Goal: Task Accomplishment & Management: Use online tool/utility

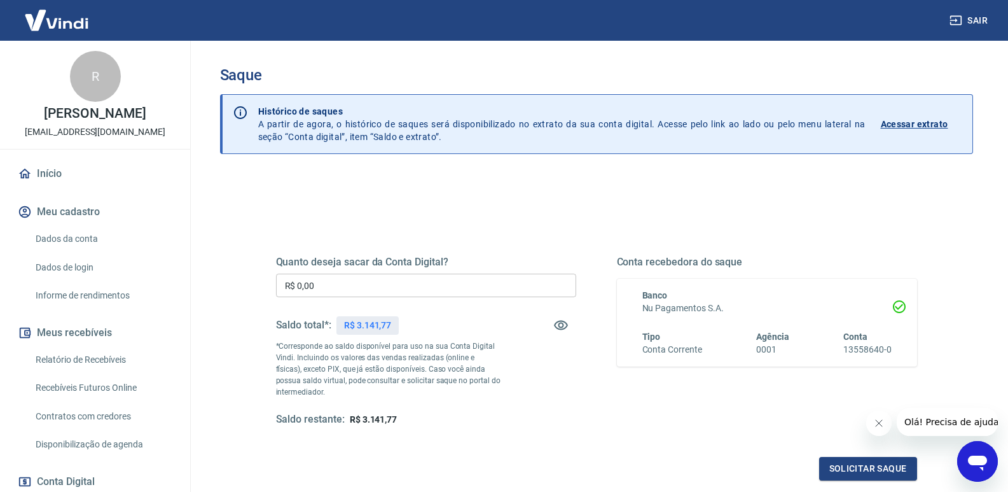
click at [340, 284] on input "R$ 0,00" at bounding box center [426, 286] width 300 height 24
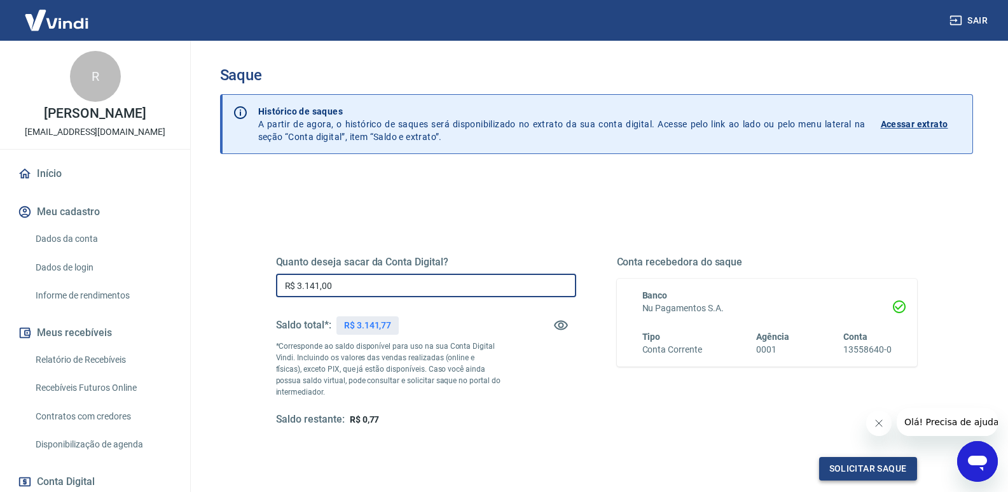
type input "R$ 3.141,00"
click at [879, 466] on button "Solicitar saque" at bounding box center [868, 469] width 98 height 24
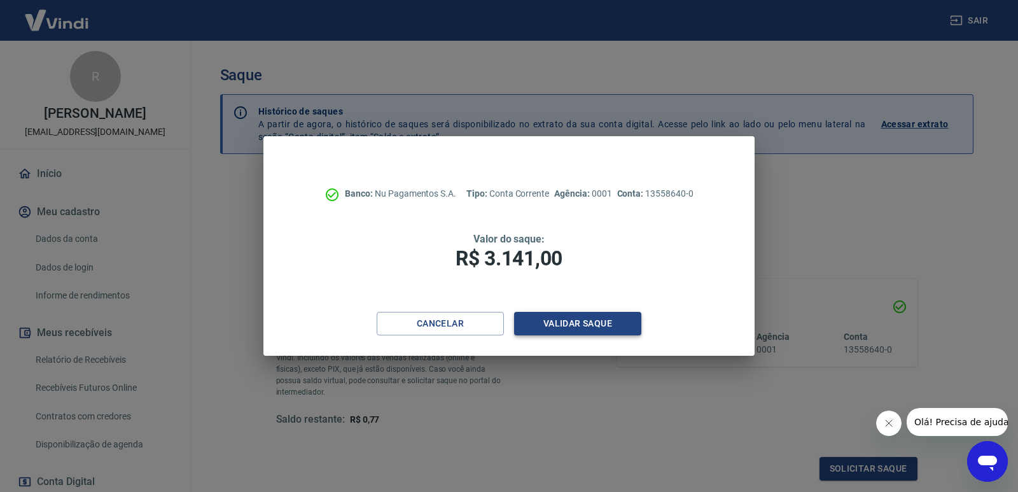
click at [581, 321] on button "Validar saque" at bounding box center [577, 324] width 127 height 24
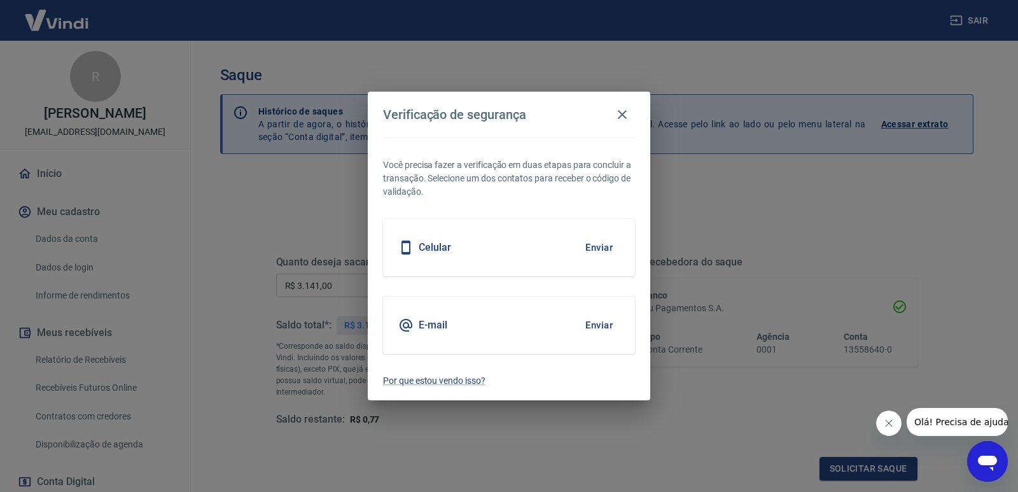
click at [586, 247] on button "Enviar" at bounding box center [598, 247] width 41 height 27
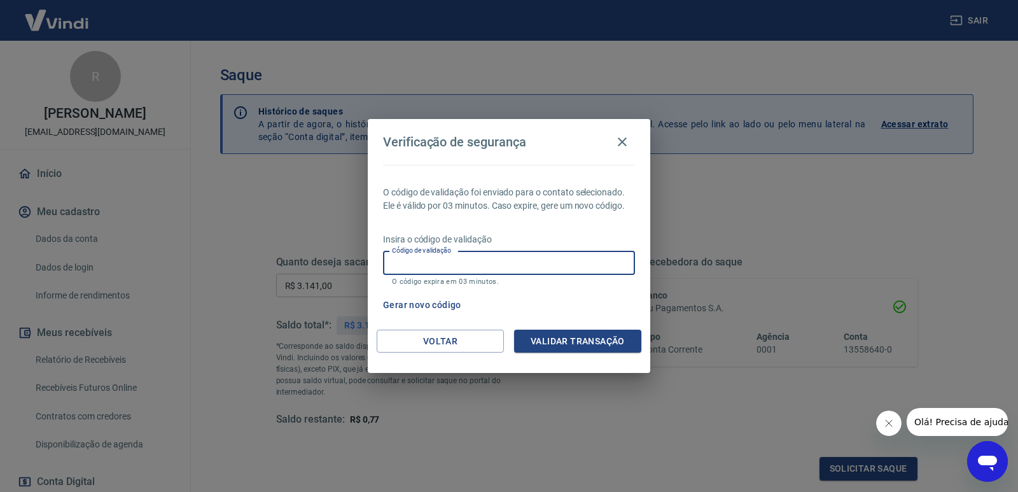
click at [565, 273] on input "Código de validação" at bounding box center [509, 263] width 252 height 24
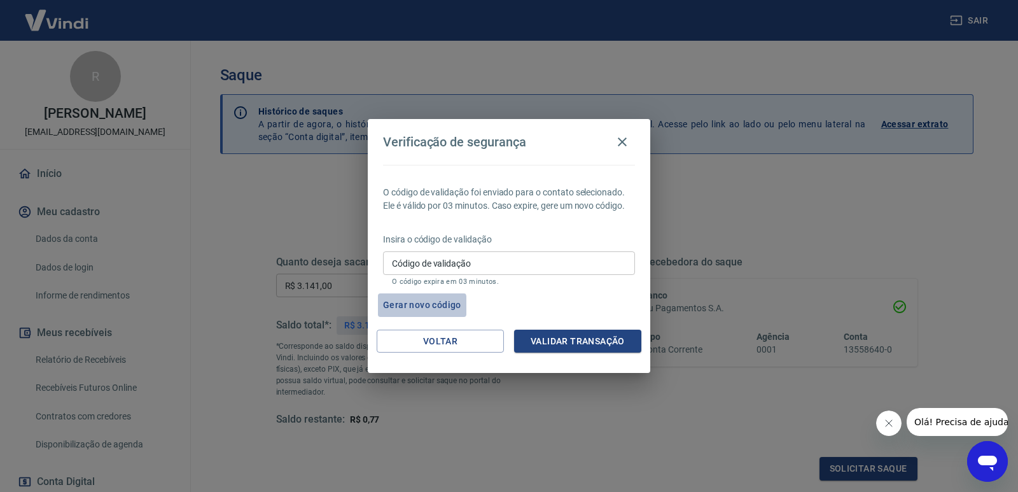
click at [400, 305] on button "Gerar novo código" at bounding box center [422, 305] width 88 height 24
click at [560, 262] on input "Código de validação" at bounding box center [509, 263] width 252 height 24
click at [622, 142] on icon "button" at bounding box center [622, 141] width 9 height 9
